Goal: Information Seeking & Learning: Find specific page/section

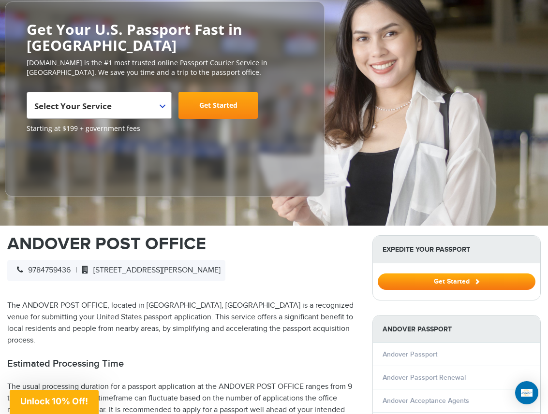
scroll to position [124, 0]
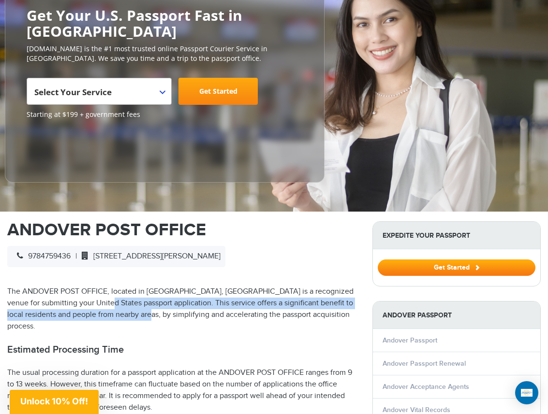
drag, startPoint x: 109, startPoint y: 307, endPoint x: 143, endPoint y: 310, distance: 34.0
click at [143, 309] on p "The ANDOVER POST OFFICE, located in [GEOGRAPHIC_DATA], [GEOGRAPHIC_DATA] is a r…" at bounding box center [182, 309] width 351 height 46
click at [143, 310] on p "The ANDOVER POST OFFICE, located in [GEOGRAPHIC_DATA], [GEOGRAPHIC_DATA] is a r…" at bounding box center [182, 309] width 351 height 46
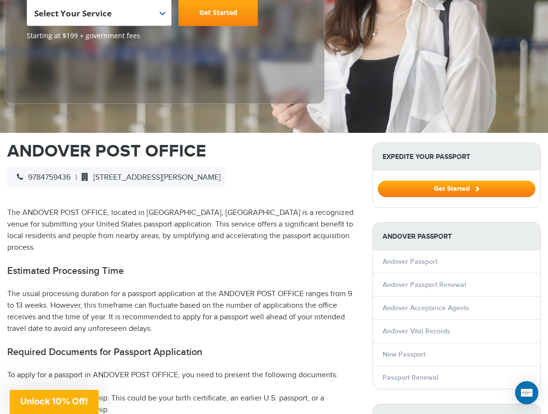
scroll to position [207, 0]
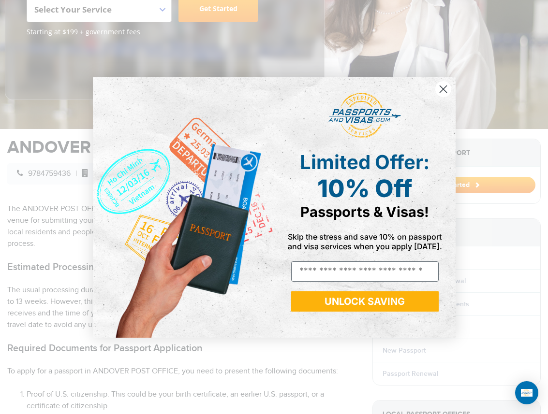
click at [445, 85] on circle "Close dialog" at bounding box center [443, 89] width 16 height 16
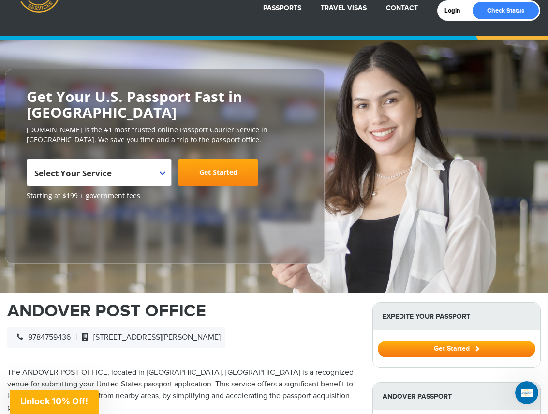
scroll to position [44, 0]
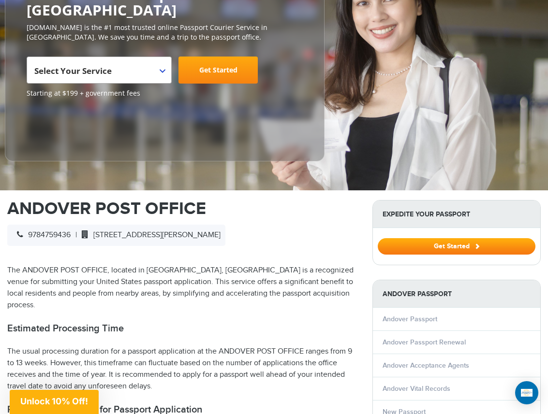
scroll to position [190, 0]
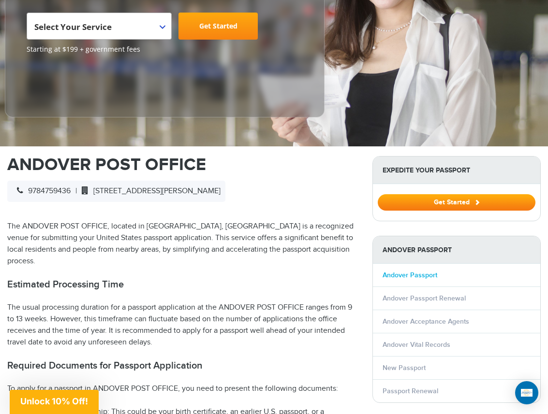
click at [407, 275] on link "Andover Passport" at bounding box center [409, 275] width 55 height 8
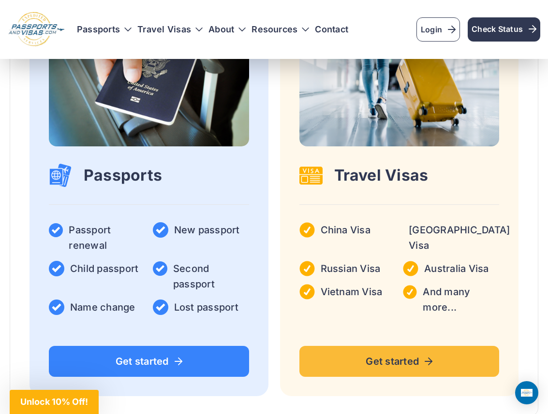
scroll to position [1660, 0]
